Goal: Check status: Check status

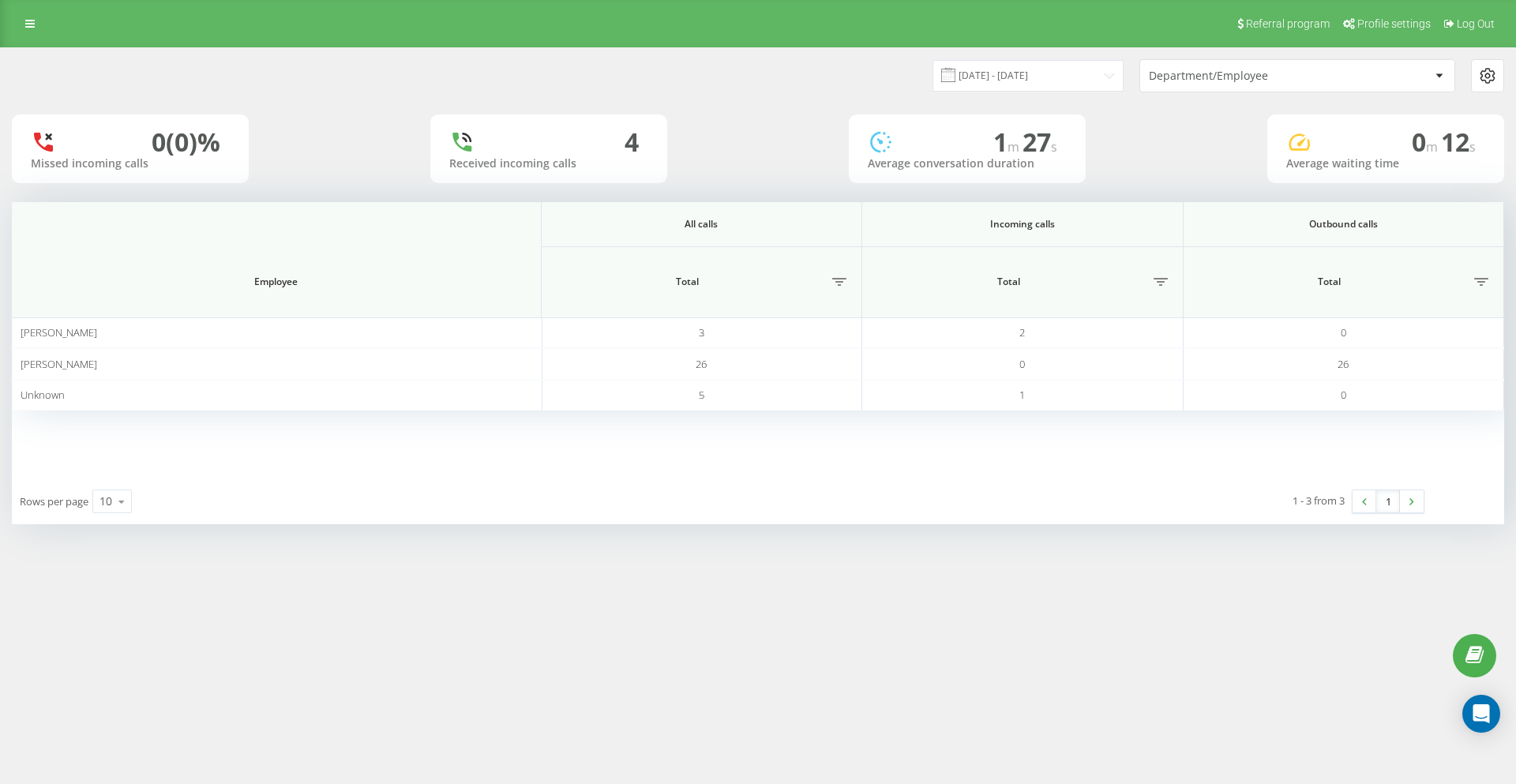
click at [1345, 71] on div "Department/Employee" at bounding box center [1289, 76] width 281 height 14
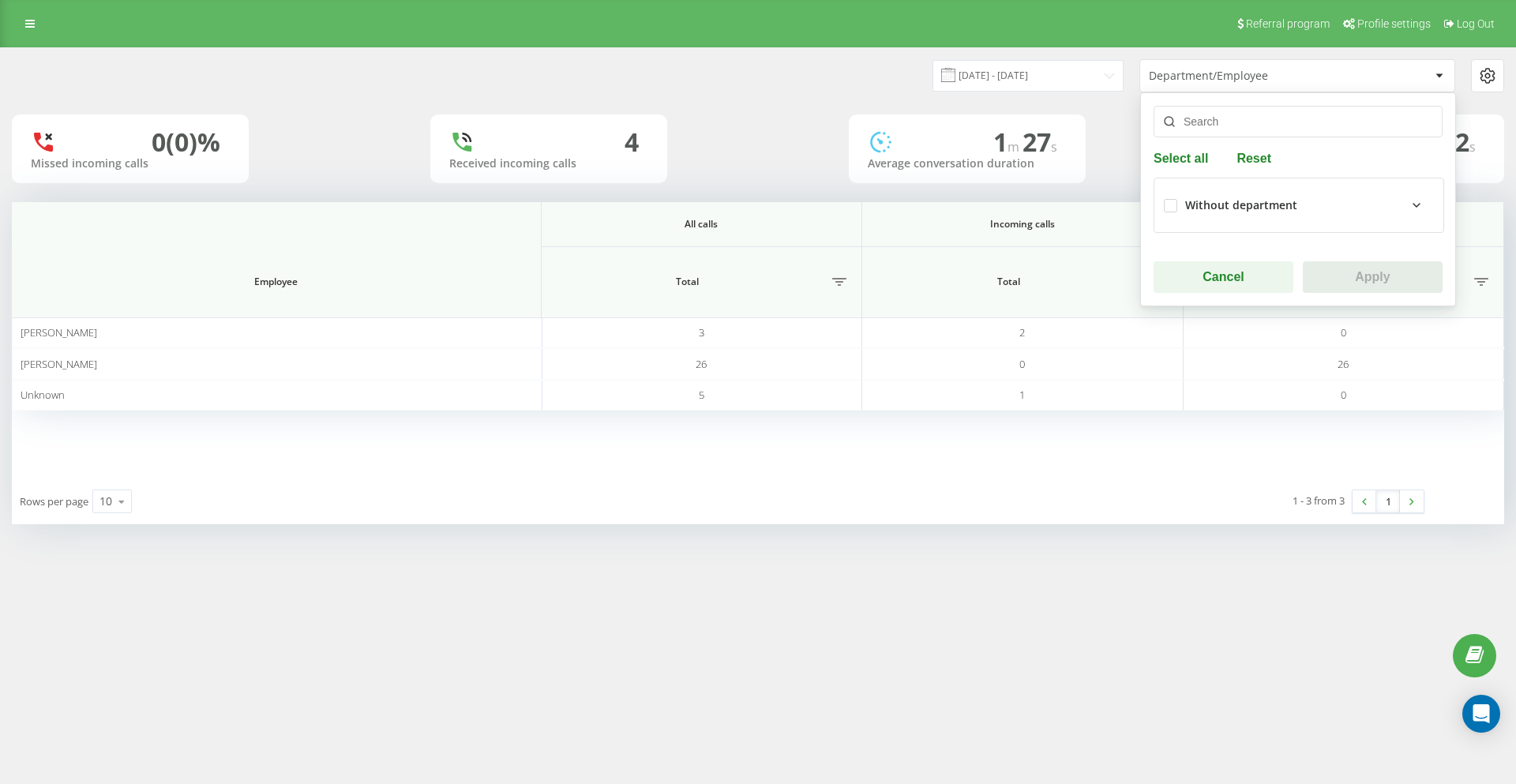
click at [1283, 207] on div "Without department" at bounding box center [1241, 206] width 112 height 14
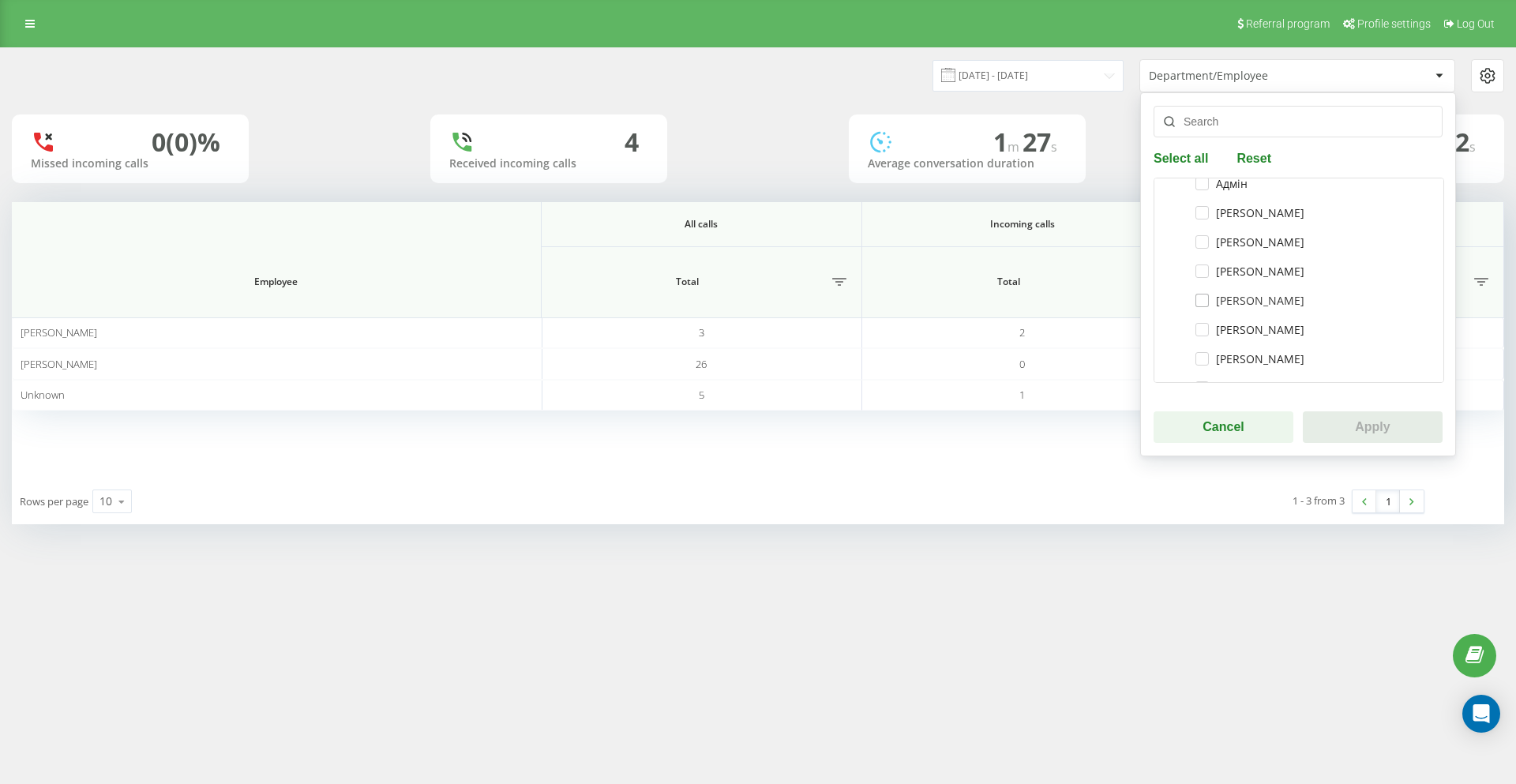
scroll to position [79, 0]
click at [1244, 224] on div "[PERSON_NAME]" at bounding box center [1299, 217] width 270 height 29
click at [1244, 218] on label "[PERSON_NAME]" at bounding box center [1250, 217] width 109 height 14
checkbox input "true"
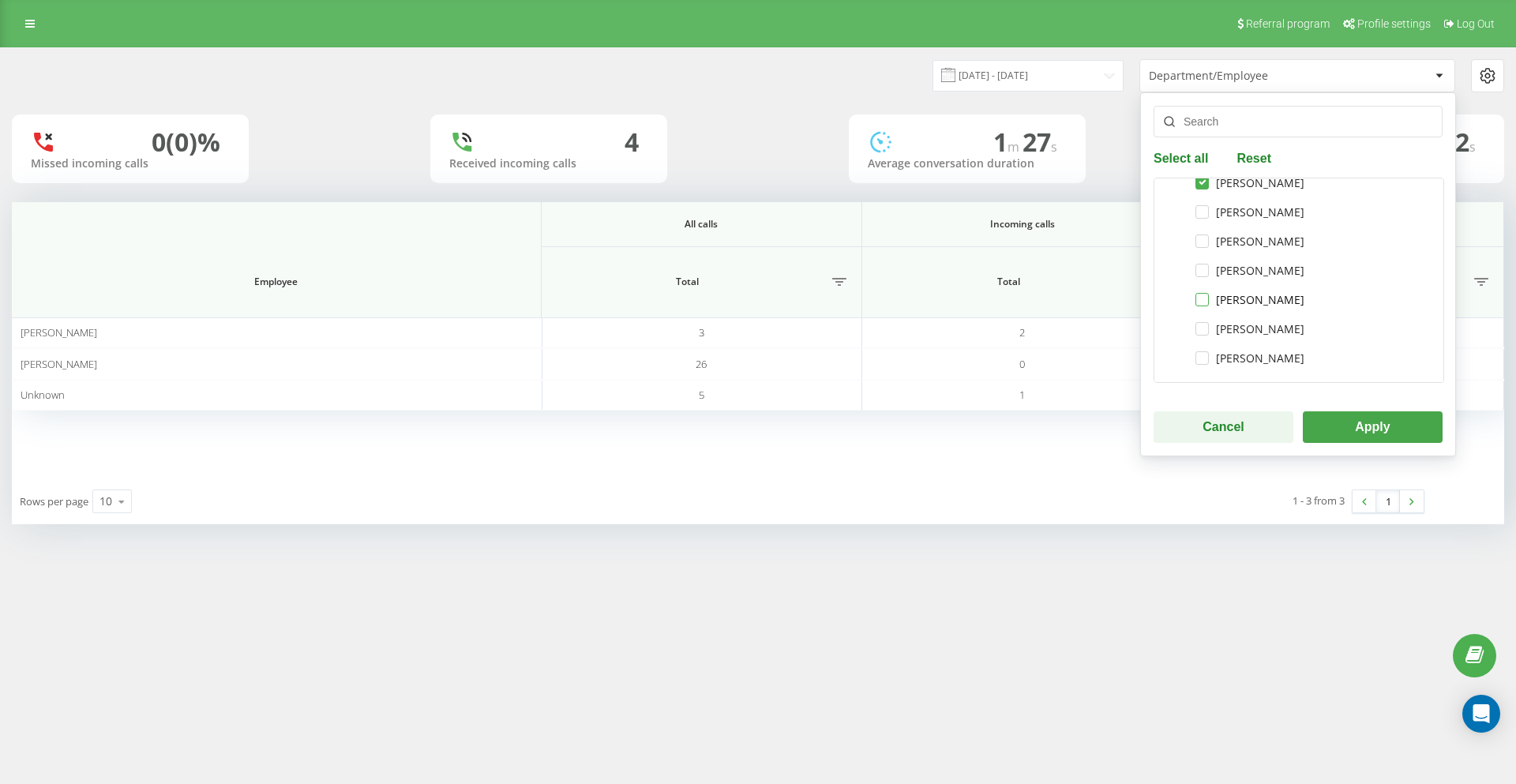
click at [1241, 297] on label "[PERSON_NAME]" at bounding box center [1250, 299] width 109 height 14
checkbox input "true"
click at [1384, 416] on button "Apply" at bounding box center [1373, 426] width 140 height 31
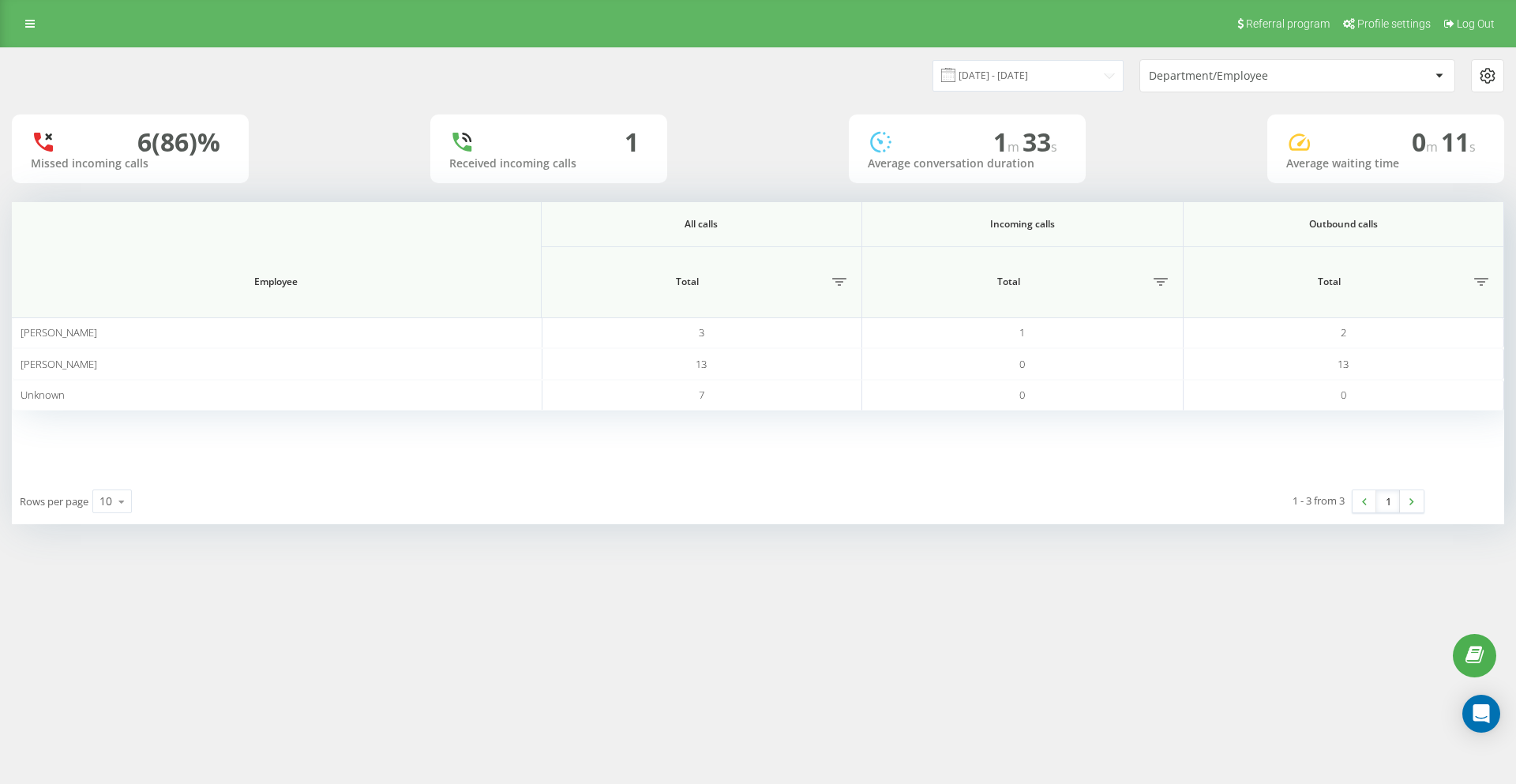
click at [1289, 81] on div "Department/Employee" at bounding box center [1243, 76] width 189 height 14
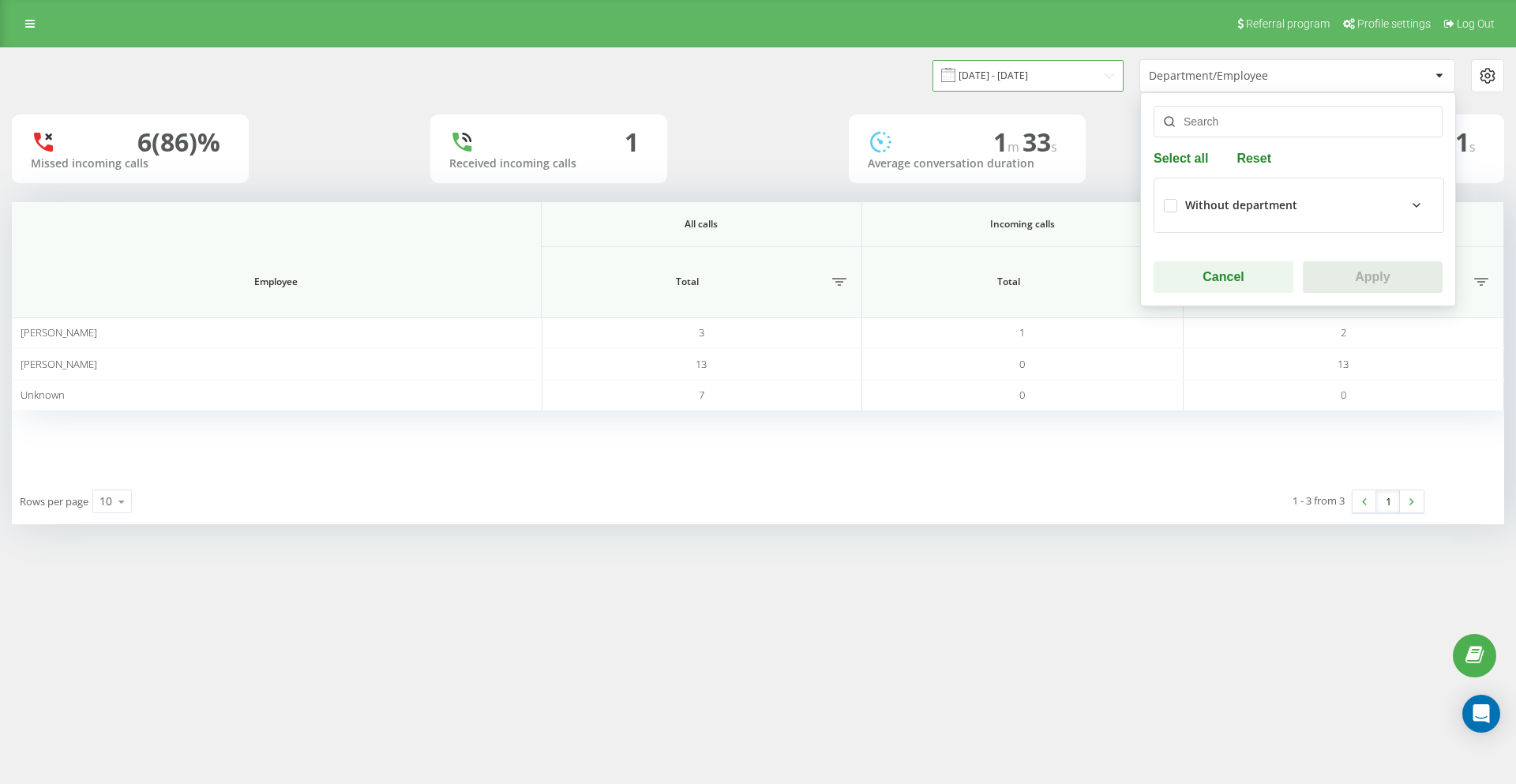
click at [1048, 71] on input "17.09.2025 - 17.09.2025" at bounding box center [1028, 76] width 191 height 31
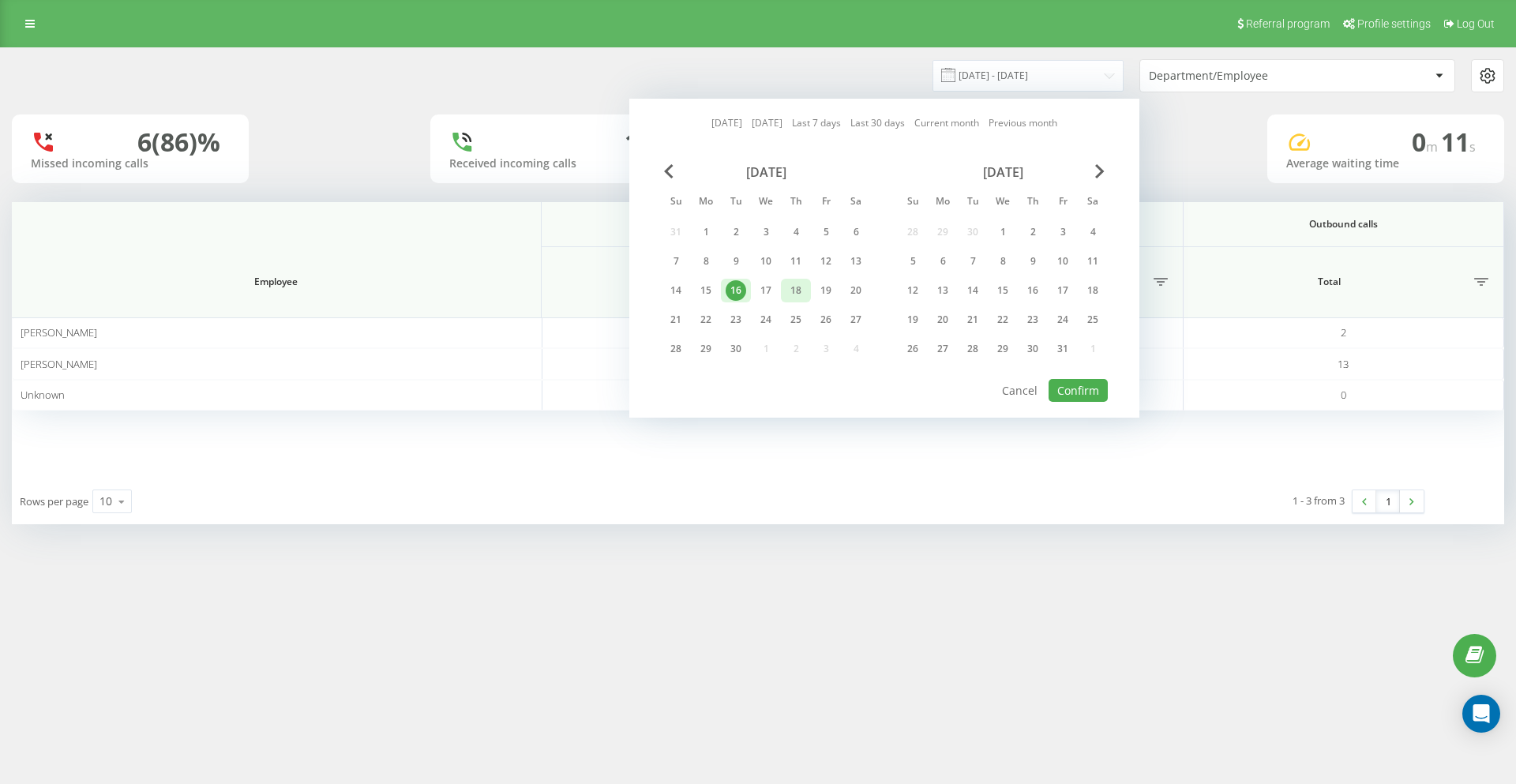
click at [794, 282] on div "18" at bounding box center [795, 290] width 20 height 20
click at [1085, 392] on button "Confirm" at bounding box center [1078, 391] width 59 height 23
type input "18.09.2025 - 18.09.2025"
